Goal: Find specific page/section: Find specific page/section

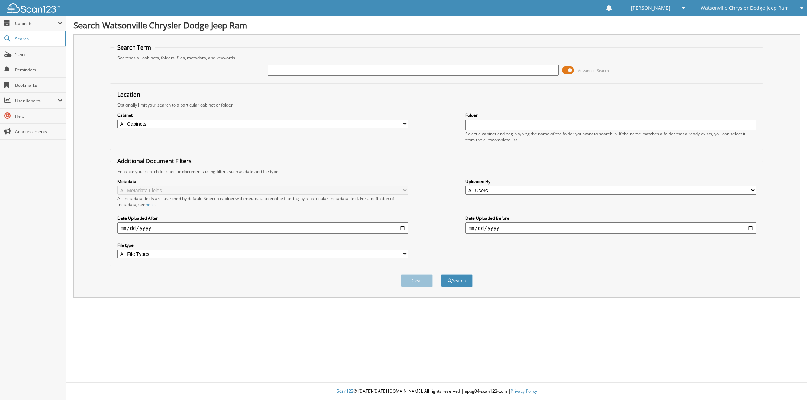
click at [295, 68] on input "text" at bounding box center [413, 70] width 290 height 11
type input "229064"
click at [441, 274] on button "Search" at bounding box center [457, 280] width 32 height 13
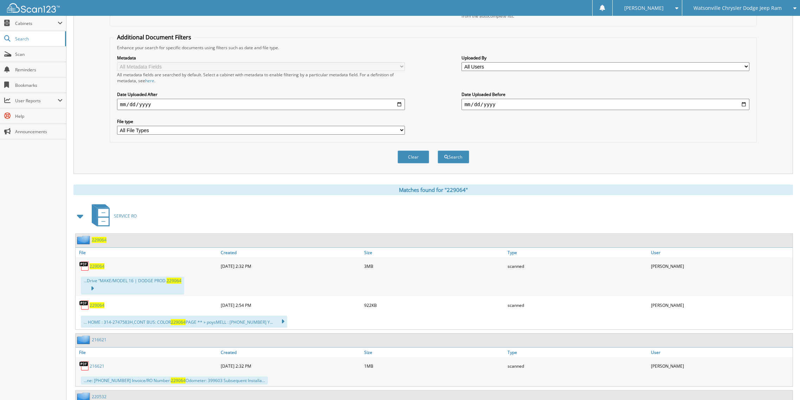
scroll to position [141, 0]
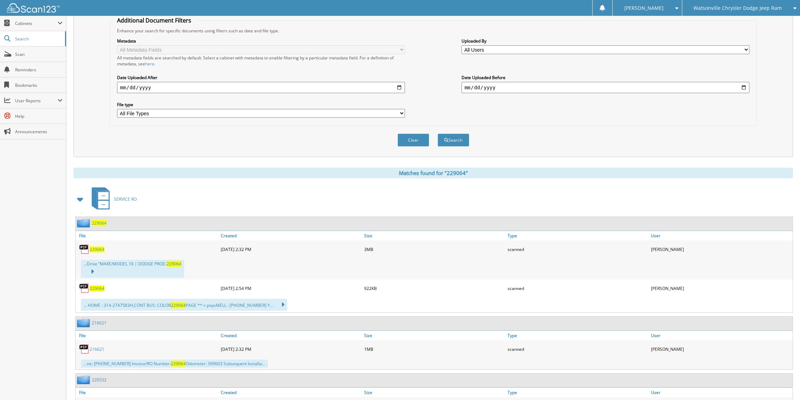
click at [98, 249] on span "229064" at bounding box center [97, 249] width 15 height 6
click at [785, 2] on div "Watsonville Chrysler Dodge Jeep Ram" at bounding box center [741, 8] width 111 height 16
click at [756, 24] on link "Chevrolet of [GEOGRAPHIC_DATA]" at bounding box center [741, 22] width 118 height 12
